Goal: Information Seeking & Learning: Learn about a topic

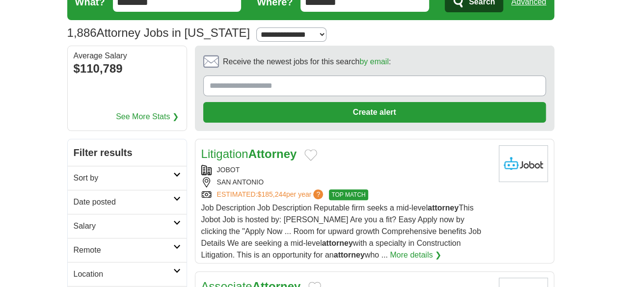
scroll to position [49, 0]
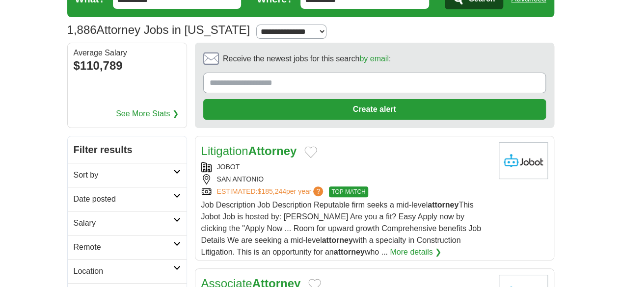
click at [74, 193] on h2 "Date posted" at bounding box center [124, 199] width 100 height 12
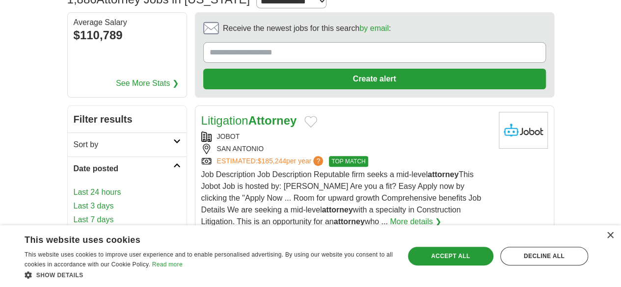
scroll to position [80, 0]
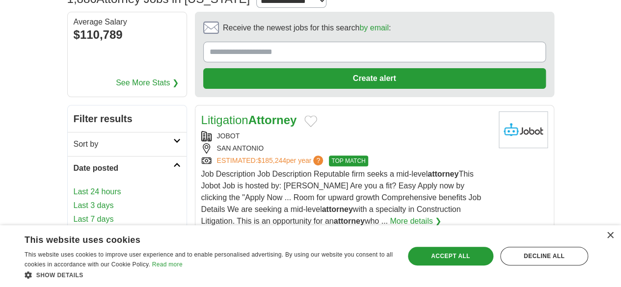
click at [74, 213] on link "Last 7 days" at bounding box center [127, 219] width 107 height 12
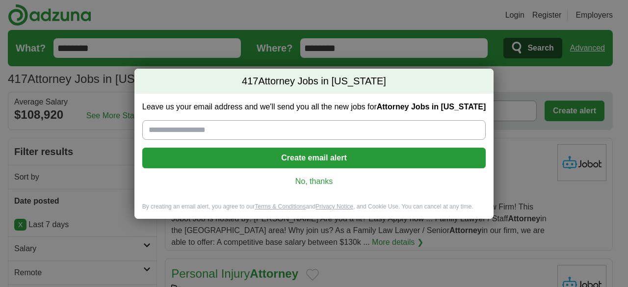
click at [303, 171] on div "Leave us your email address and we'll send you all the new jobs for Attorney Jo…" at bounding box center [314, 148] width 360 height 109
click at [305, 180] on link "No, thanks" at bounding box center [314, 181] width 328 height 11
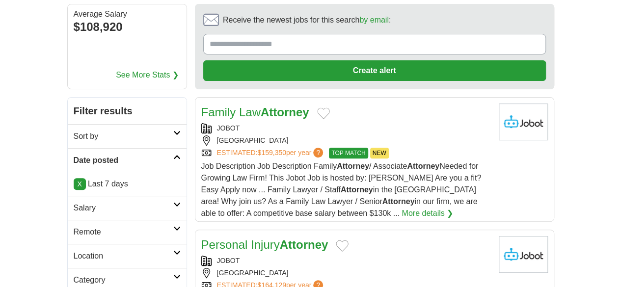
scroll to position [88, 0]
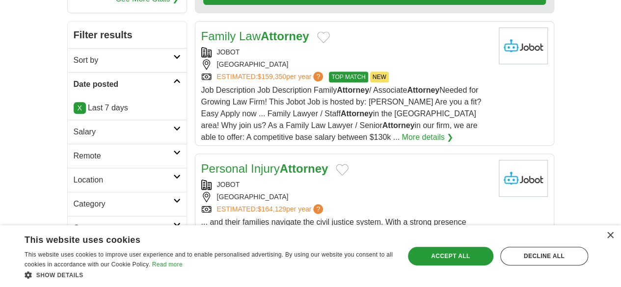
click at [141, 246] on h2 "Employment type" at bounding box center [124, 252] width 100 height 12
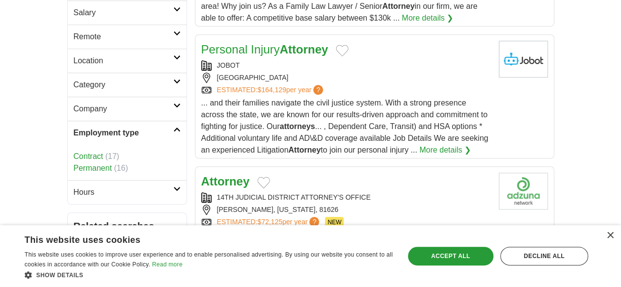
scroll to position [284, 0]
click at [134, 186] on h2 "Hours" at bounding box center [124, 192] width 100 height 12
click at [135, 186] on h2 "Hours" at bounding box center [124, 192] width 100 height 12
click at [147, 120] on link "Employment type" at bounding box center [127, 132] width 119 height 24
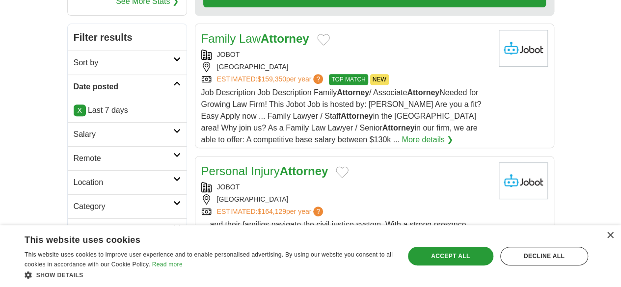
scroll to position [0, 0]
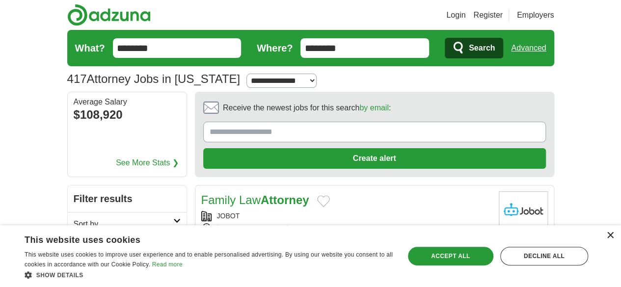
click at [611, 237] on div "×" at bounding box center [609, 235] width 7 height 7
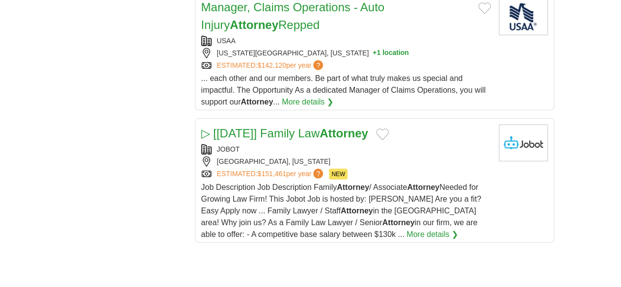
scroll to position [1354, 0]
